Goal: Information Seeking & Learning: Learn about a topic

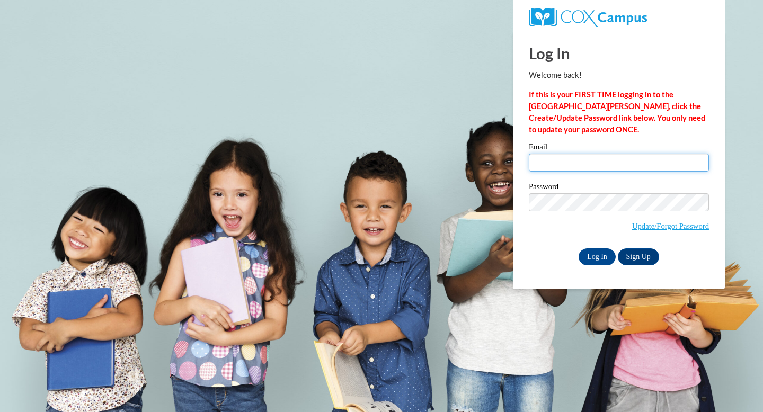
click at [614, 164] on input "Email" at bounding box center [619, 163] width 180 height 18
type input "jreif@wausauschools.org"
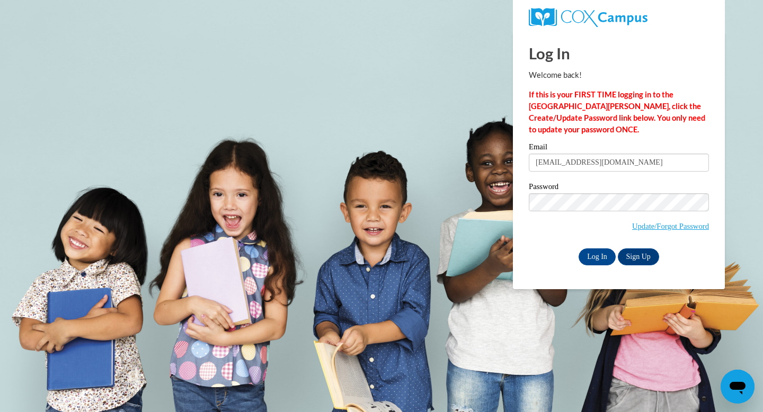
click at [547, 264] on div "Log In Sign Up" at bounding box center [619, 257] width 180 height 17
click at [601, 257] on input "Log In" at bounding box center [597, 257] width 37 height 17
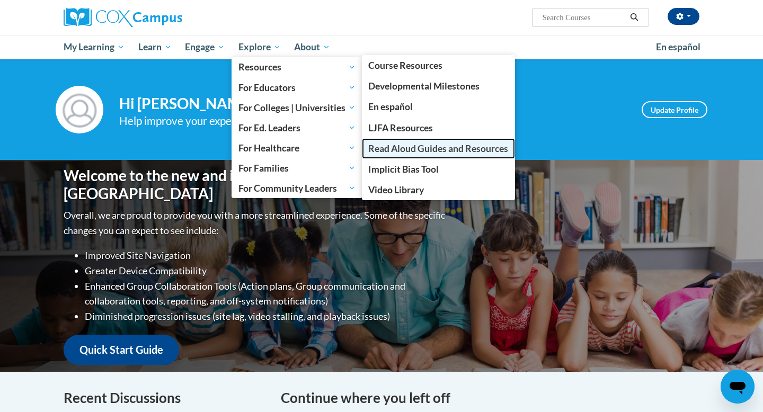
click at [411, 145] on span "Read Aloud Guides and Resources" at bounding box center [438, 148] width 140 height 11
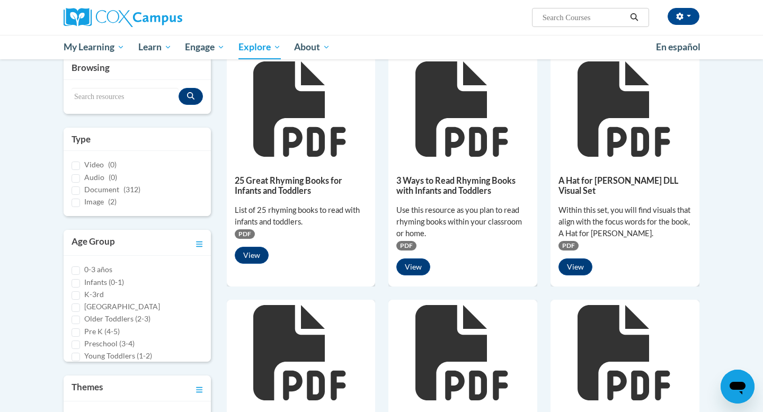
scroll to position [129, 0]
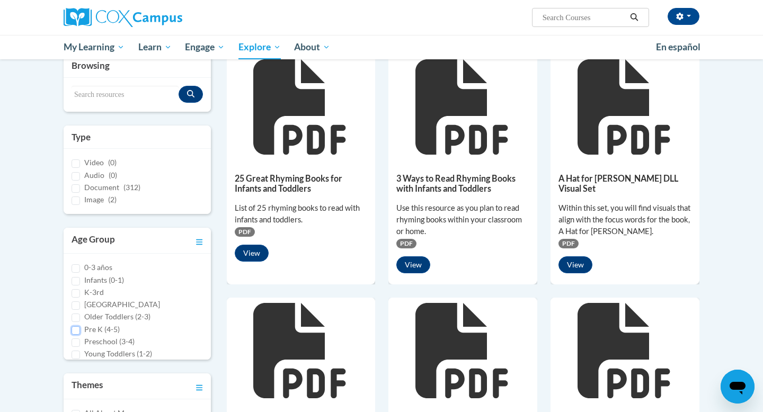
click at [76, 328] on input "Pre K (4-5)" at bounding box center [76, 330] width 8 height 8
checkbox input "true"
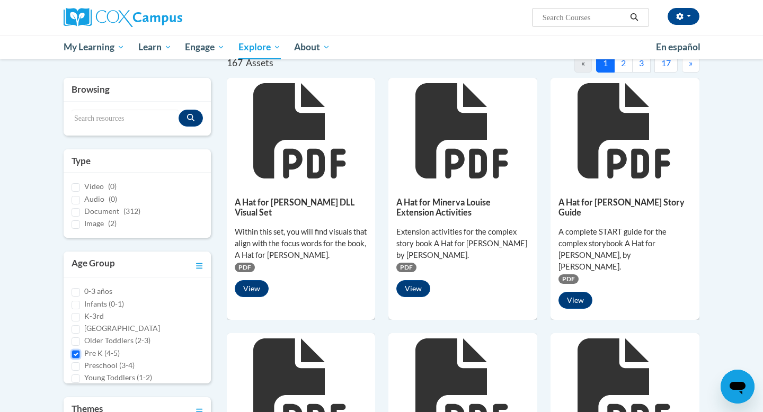
scroll to position [0, 0]
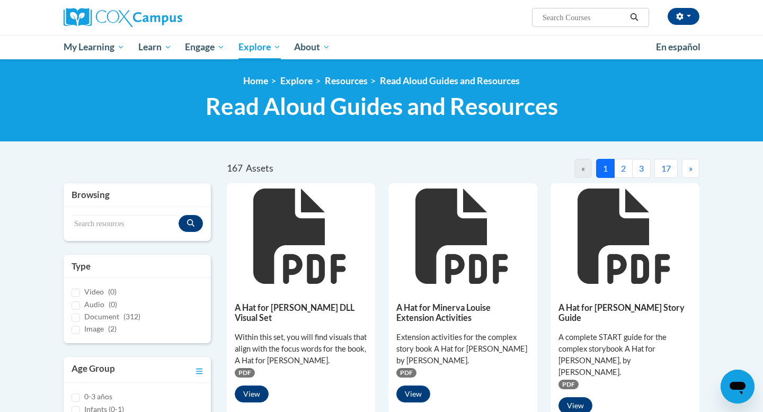
click at [622, 172] on button "2" at bounding box center [623, 168] width 19 height 19
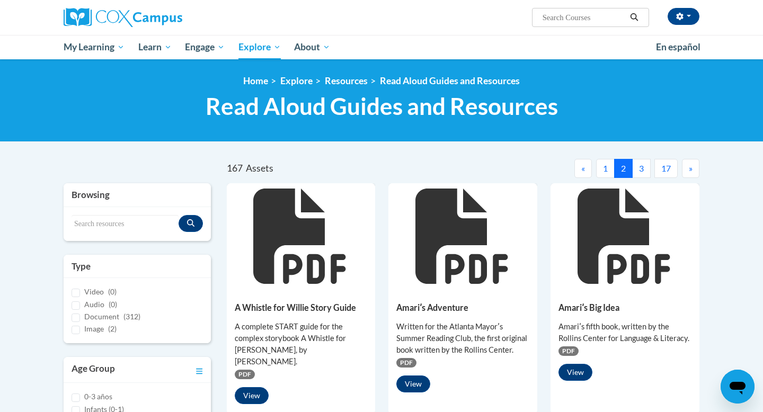
click at [663, 171] on button "17" at bounding box center [665, 168] width 23 height 19
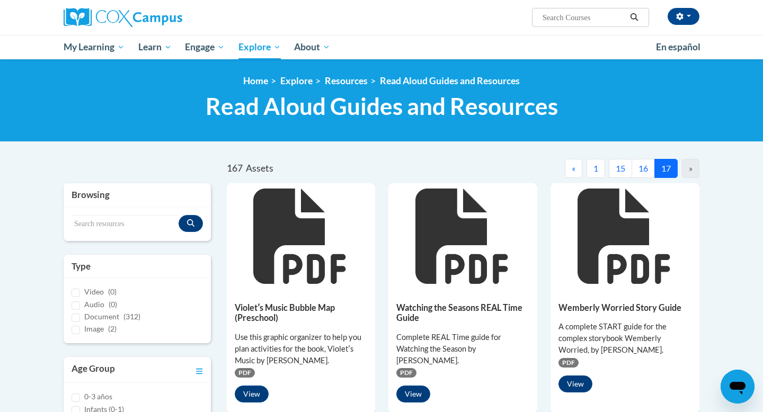
click at [625, 171] on button "15" at bounding box center [620, 168] width 23 height 19
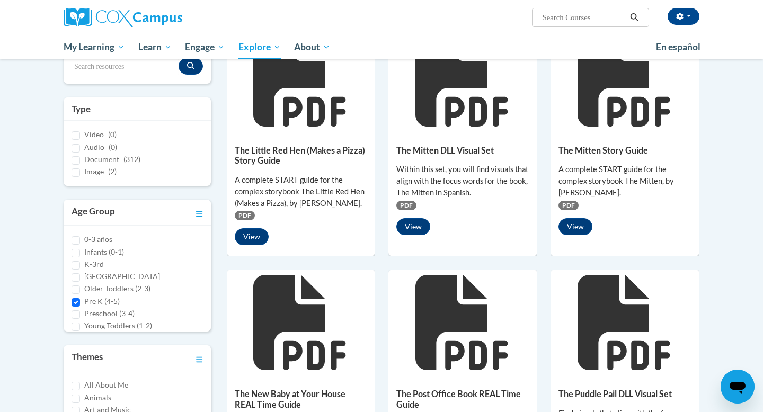
scroll to position [158, 0]
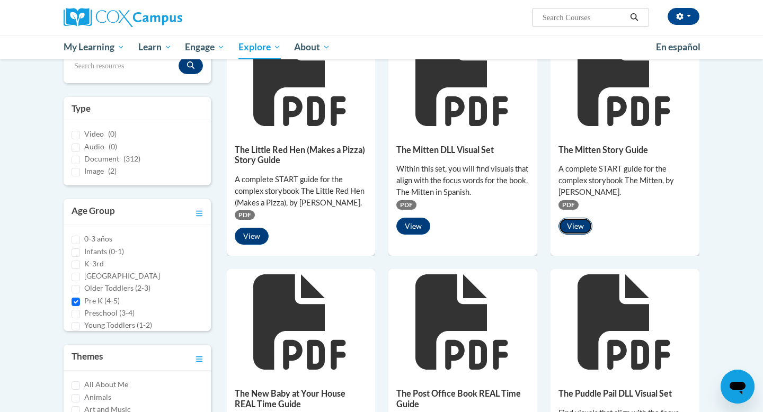
click at [578, 223] on button "View" at bounding box center [575, 226] width 34 height 17
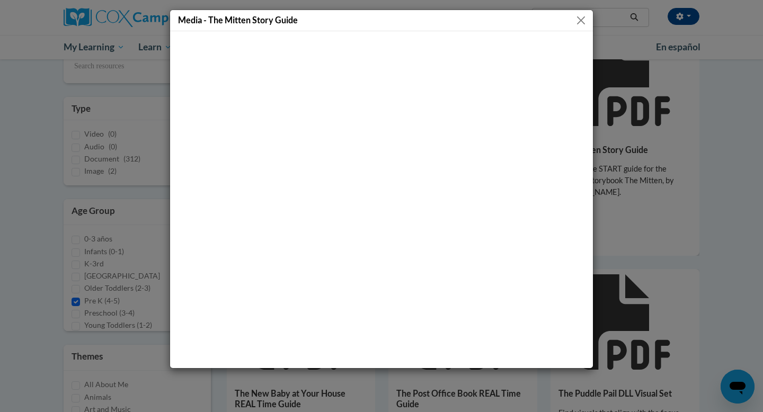
click at [582, 24] on button "Close" at bounding box center [580, 20] width 13 height 13
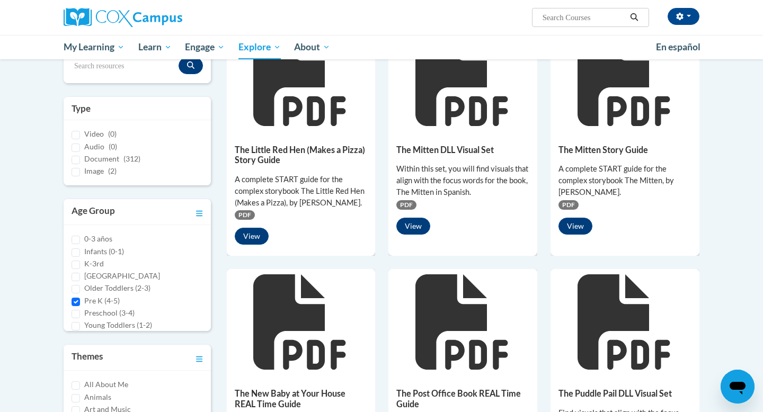
scroll to position [0, 0]
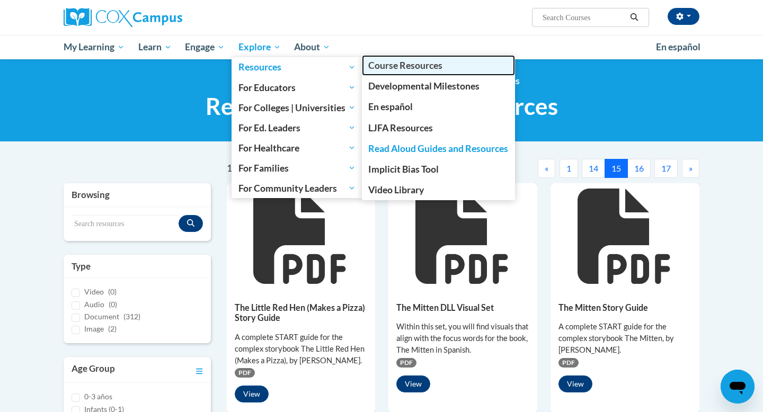
click at [388, 67] on span "Course Resources" at bounding box center [405, 65] width 74 height 11
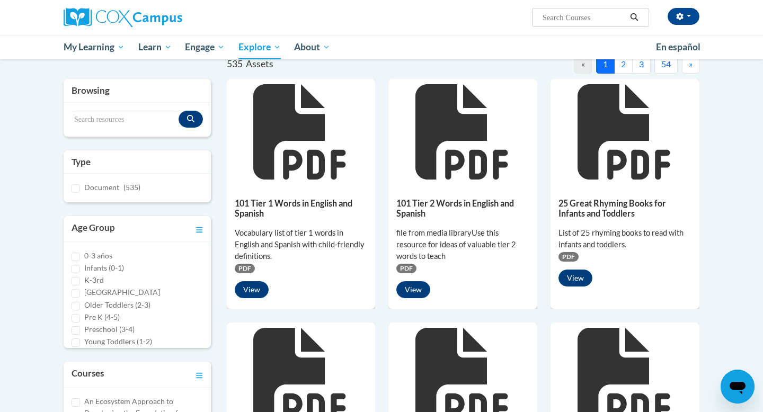
scroll to position [107, 0]
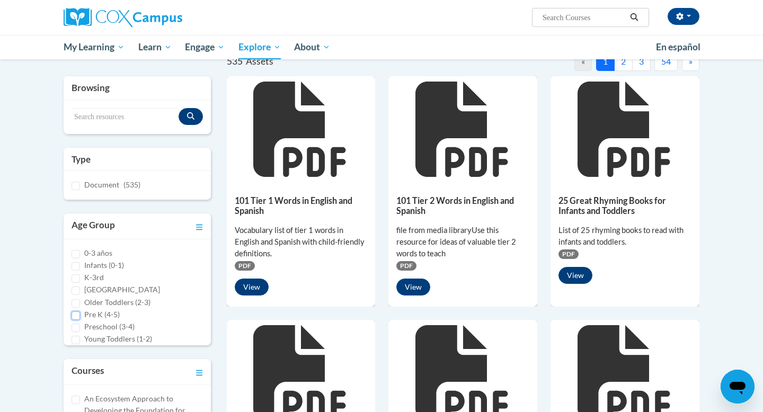
click at [76, 315] on input "Pre K (4-5)" at bounding box center [76, 316] width 8 height 8
checkbox input "true"
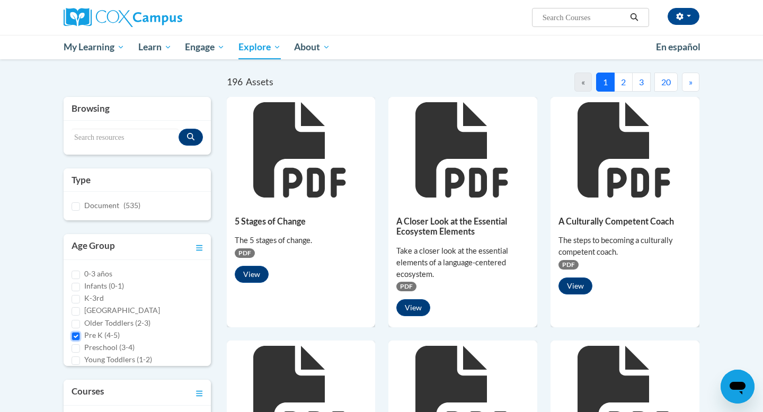
scroll to position [67, 0]
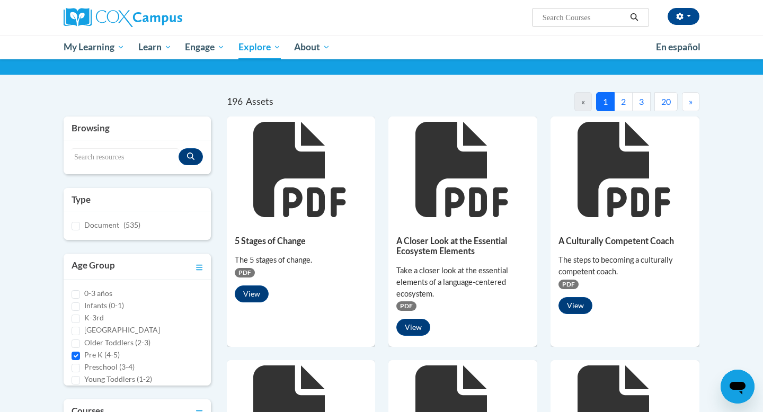
click at [623, 100] on button "2" at bounding box center [623, 101] width 19 height 19
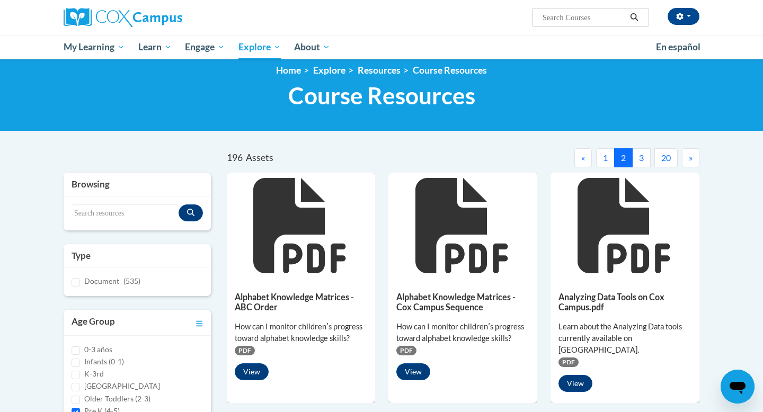
scroll to position [9, 0]
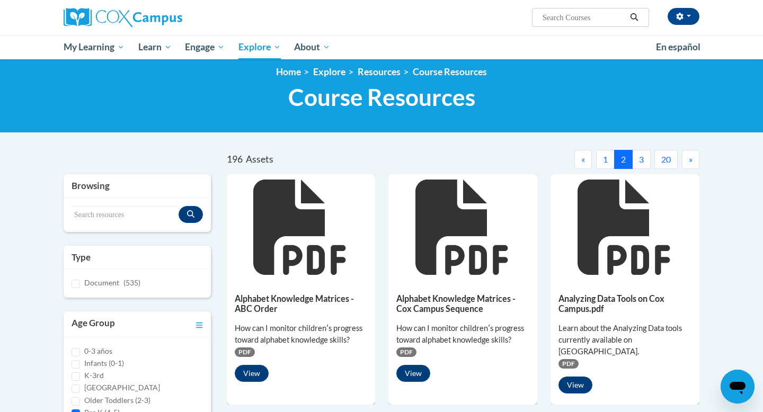
click at [645, 165] on button "3" at bounding box center [641, 159] width 19 height 19
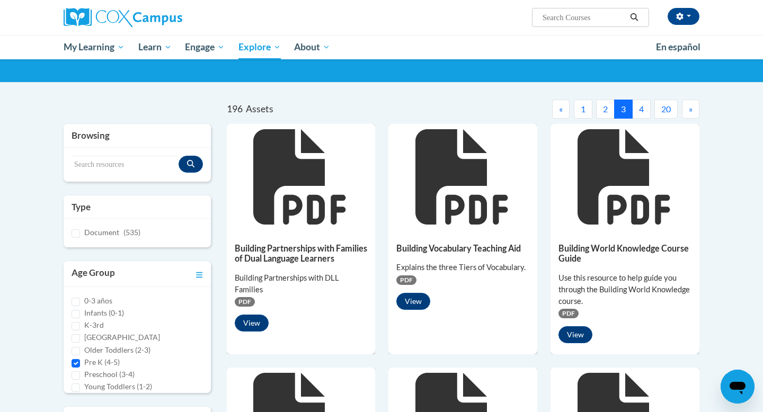
scroll to position [0, 0]
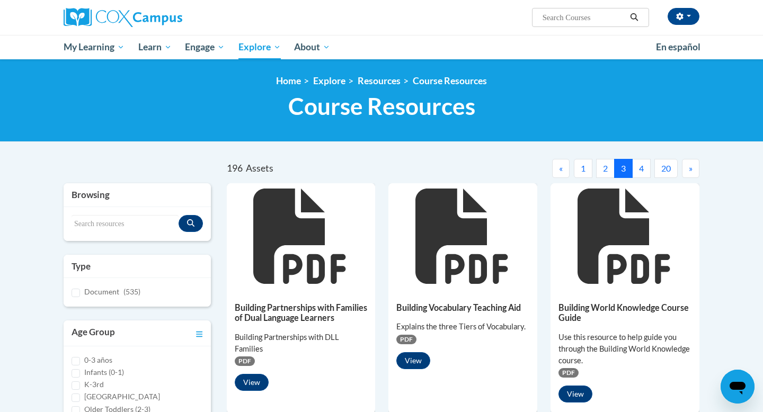
click at [645, 172] on button "4" at bounding box center [641, 168] width 19 height 19
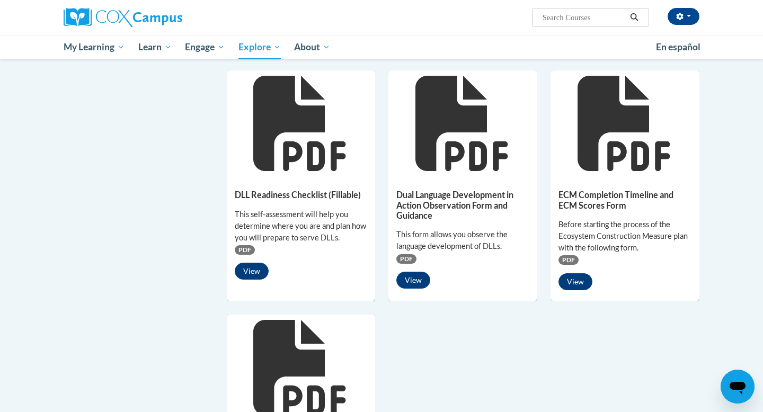
scroll to position [614, 0]
